Goal: Navigation & Orientation: Find specific page/section

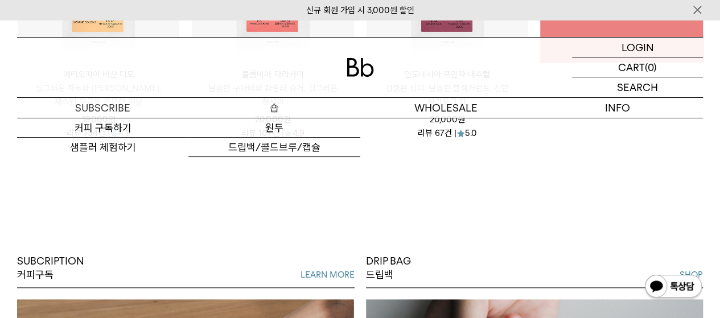
scroll to position [446, 0]
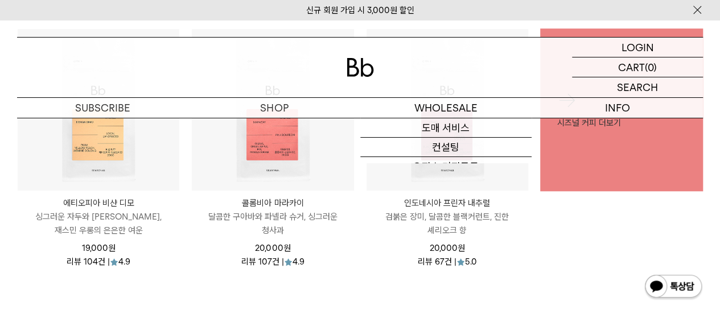
click at [359, 72] on img at bounding box center [359, 67] width 27 height 19
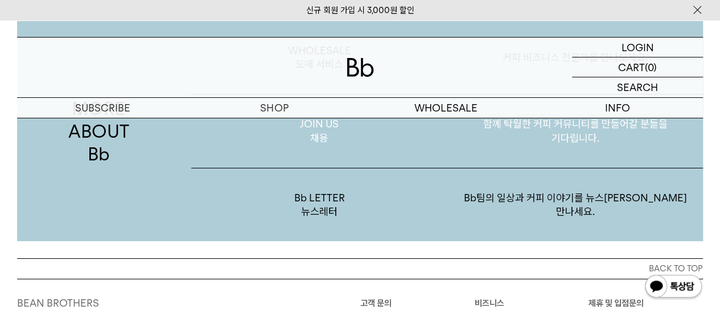
scroll to position [1909, 0]
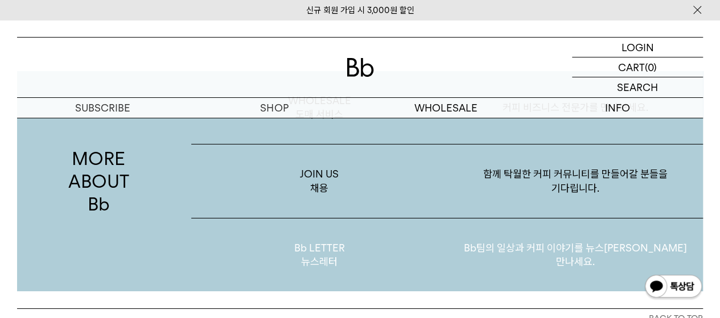
click at [330, 246] on p "Bb LETTER 뉴스레터" at bounding box center [318, 254] width 255 height 73
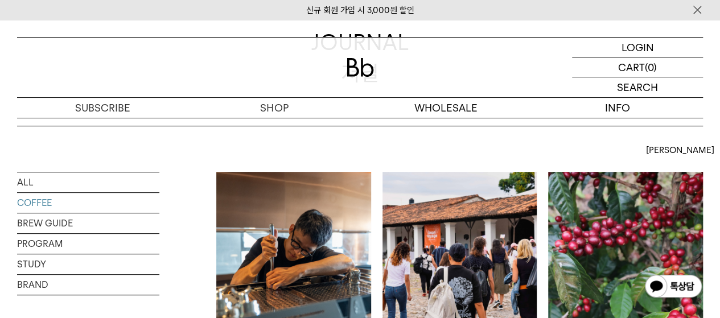
scroll to position [228, 0]
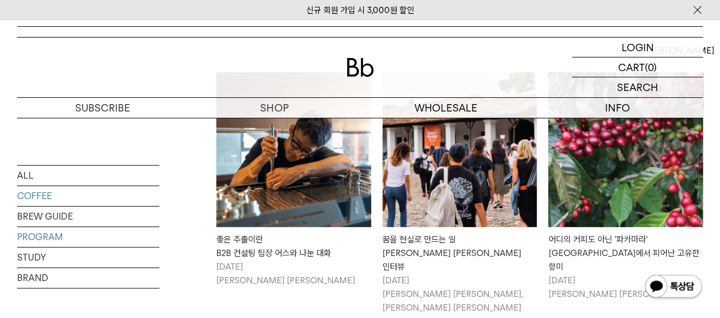
click at [60, 243] on link "PROGRAM" at bounding box center [88, 237] width 142 height 20
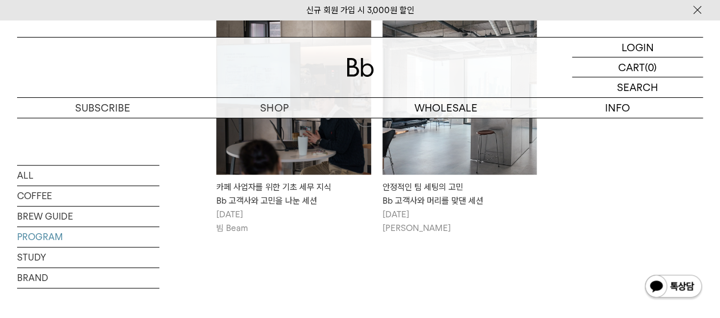
scroll to position [284, 0]
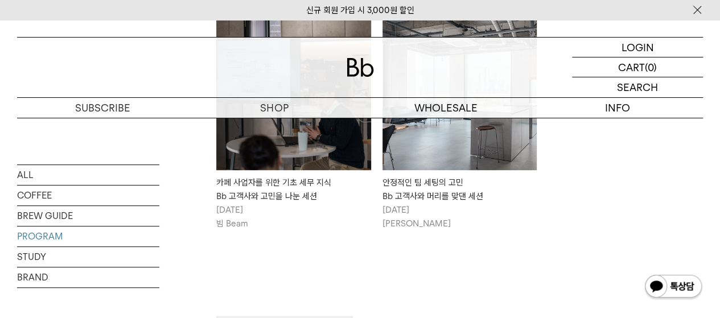
click at [263, 291] on div "VIEW MORE" at bounding box center [459, 297] width 486 height 100
